Goal: Navigation & Orientation: Understand site structure

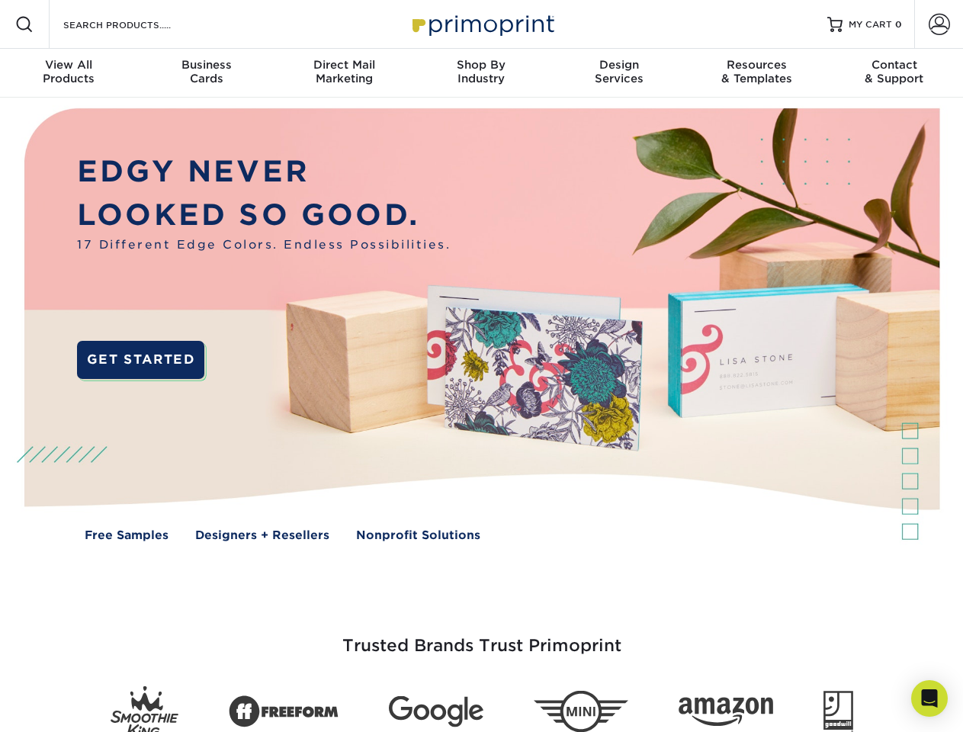
click at [481, 366] on img at bounding box center [481, 336] width 953 height 477
click at [24, 24] on span at bounding box center [24, 24] width 18 height 18
click at [939, 24] on span at bounding box center [939, 24] width 21 height 21
click at [69, 73] on div "View All Products" at bounding box center [68, 71] width 137 height 27
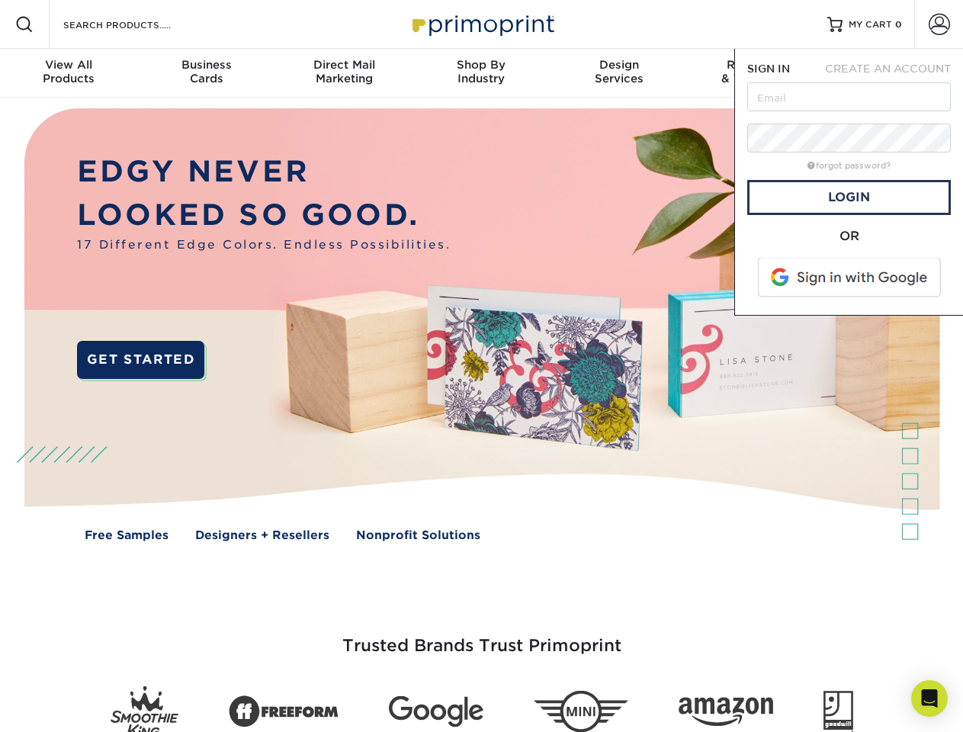
click at [206, 73] on div "Business Cards" at bounding box center [205, 71] width 137 height 27
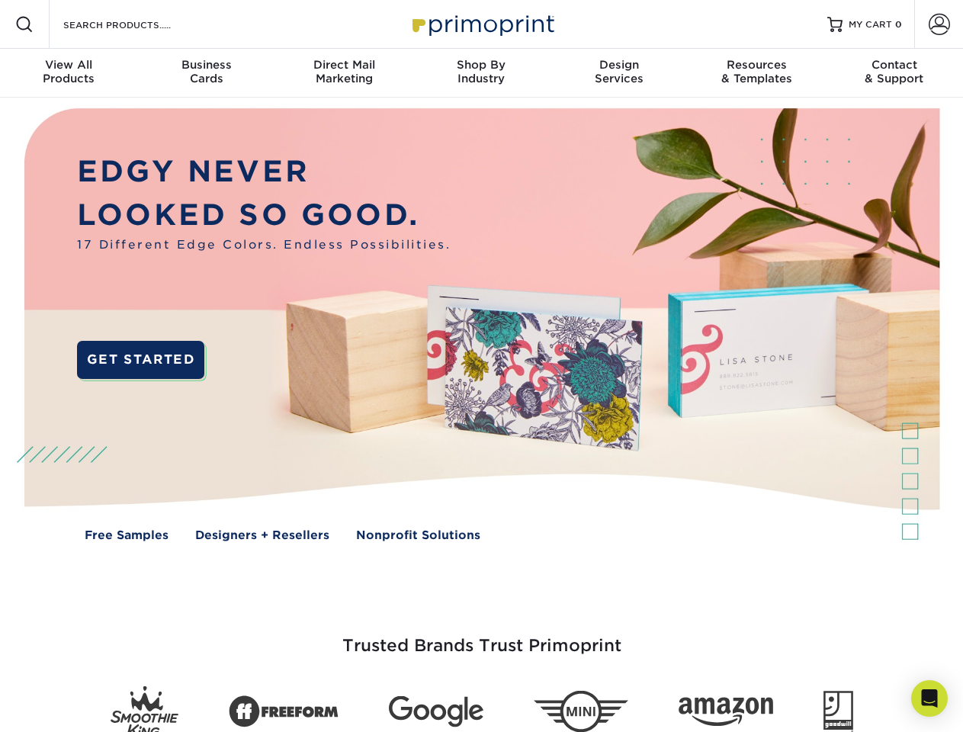
click at [344, 73] on div "Direct Mail Marketing" at bounding box center [343, 71] width 137 height 27
click at [481, 73] on div "Shop By Industry" at bounding box center [481, 71] width 137 height 27
click at [619, 73] on div "Design Services" at bounding box center [619, 71] width 137 height 27
click at [756, 73] on div "Resources & Templates" at bounding box center [756, 71] width 137 height 27
click at [894, 73] on div "Contact & Support" at bounding box center [894, 71] width 137 height 27
